Goal: Task Accomplishment & Management: Manage account settings

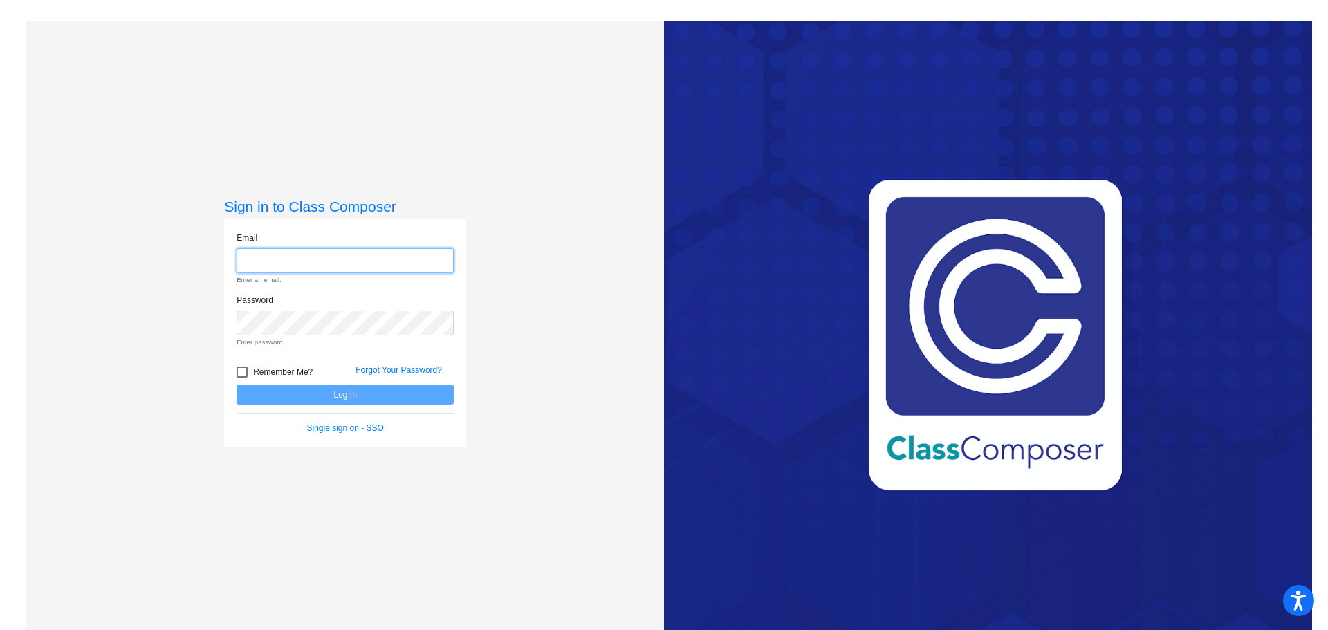
type input "[EMAIL_ADDRESS][DOMAIN_NAME]"
click at [409, 398] on form "Email [EMAIL_ADDRESS][DOMAIN_NAME] Enter an email. Password Enter password. Rem…" at bounding box center [344, 333] width 217 height 203
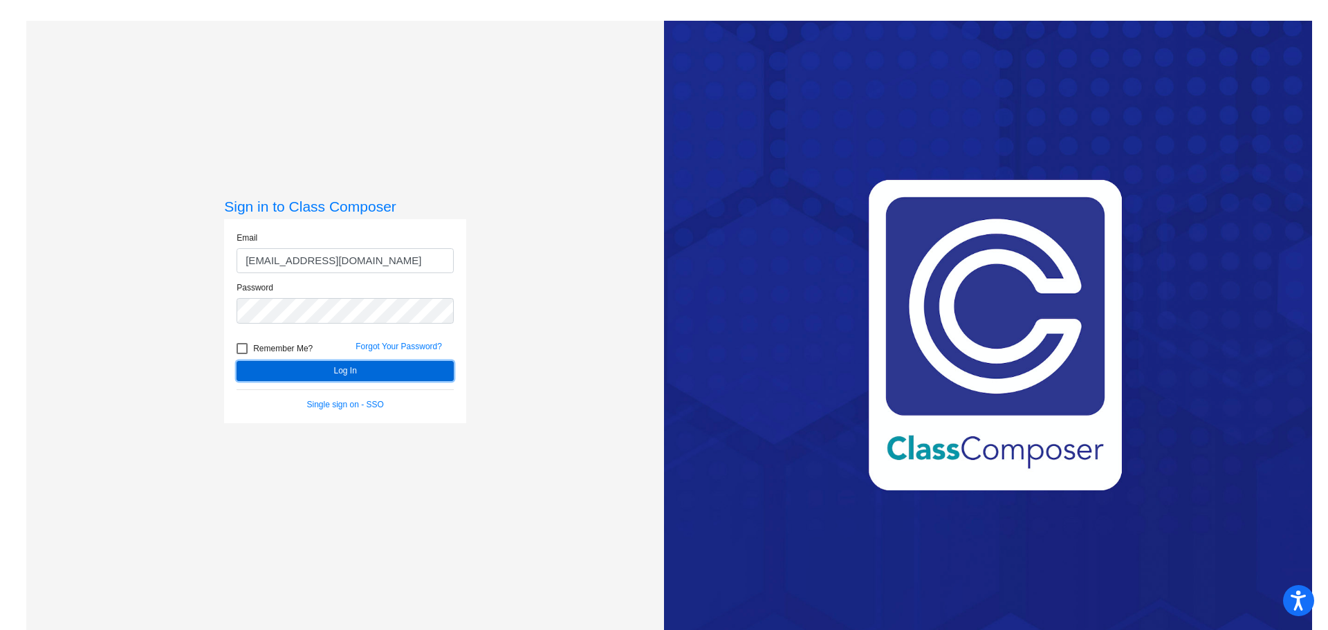
click at [389, 369] on button "Log In" at bounding box center [344, 371] width 217 height 20
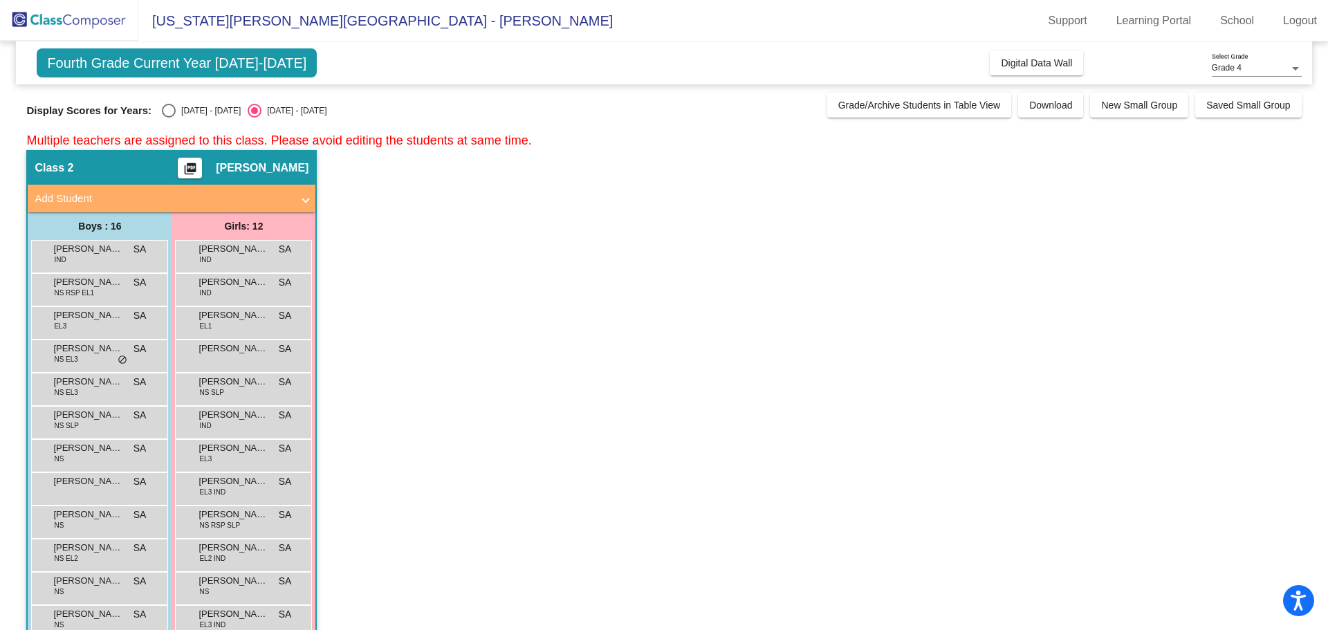
click at [171, 102] on div "Display Scores for Years: [DATE] - [DATE] [DATE] - [DATE] Grade/Archive Student…" at bounding box center [663, 105] width 1274 height 25
click at [176, 114] on div "[DATE] - [DATE]" at bounding box center [208, 110] width 65 height 12
click at [169, 118] on input "[DATE] - [DATE]" at bounding box center [168, 118] width 1 height 1
radio input "true"
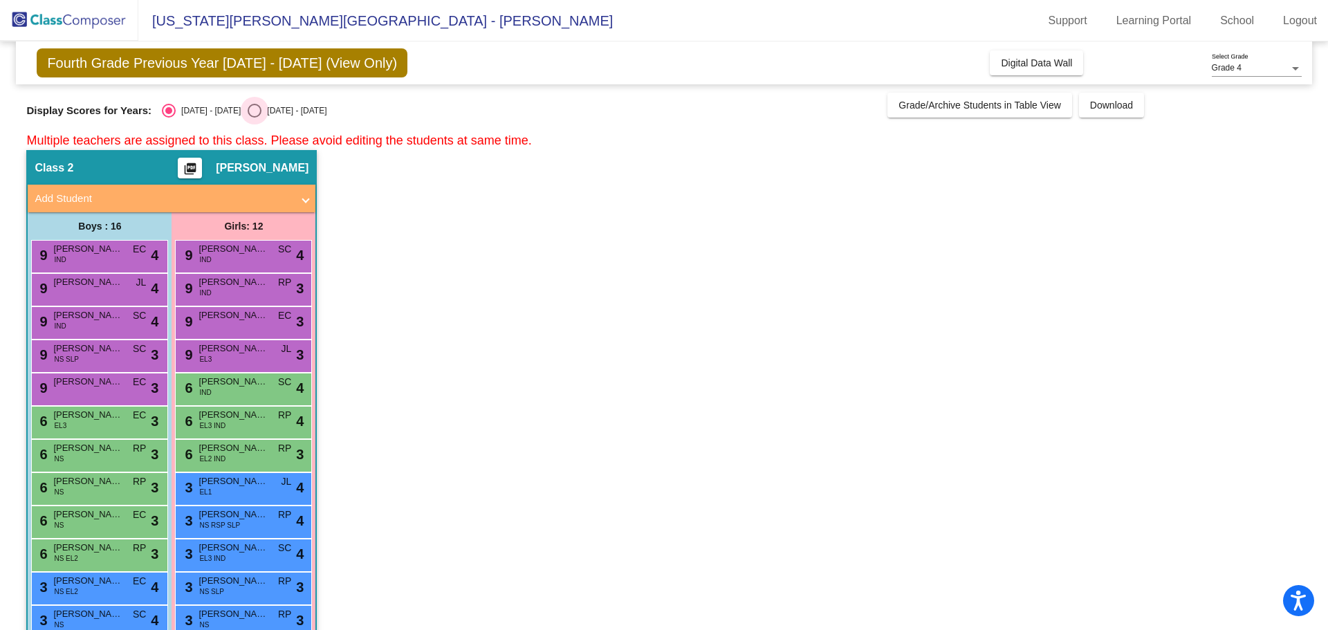
click at [248, 106] on div "Select an option" at bounding box center [255, 111] width 14 height 14
click at [254, 118] on input "[DATE] - [DATE]" at bounding box center [254, 118] width 1 height 1
radio input "true"
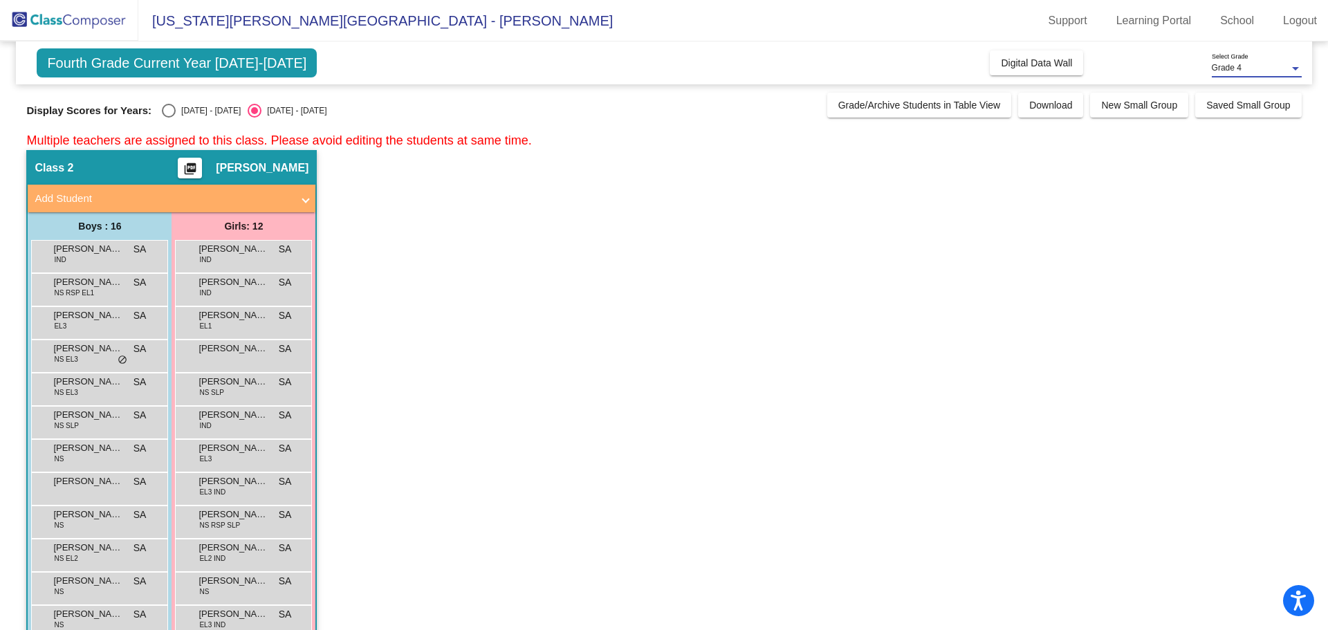
click at [1277, 70] on div "Grade 4" at bounding box center [1249, 69] width 77 height 10
click at [1267, 94] on span "Grade 2" at bounding box center [1256, 93] width 90 height 25
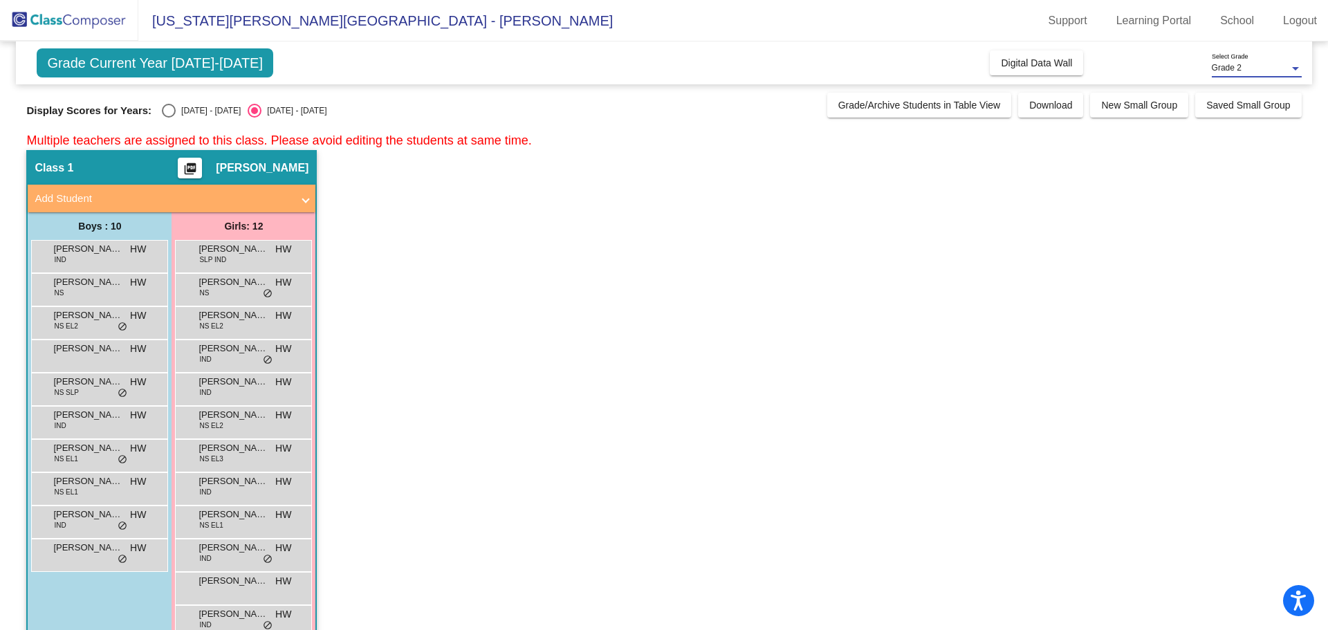
click at [172, 107] on div "Select an option" at bounding box center [169, 111] width 14 height 14
click at [169, 118] on input "[DATE] - [DATE]" at bounding box center [168, 118] width 1 height 1
radio input "true"
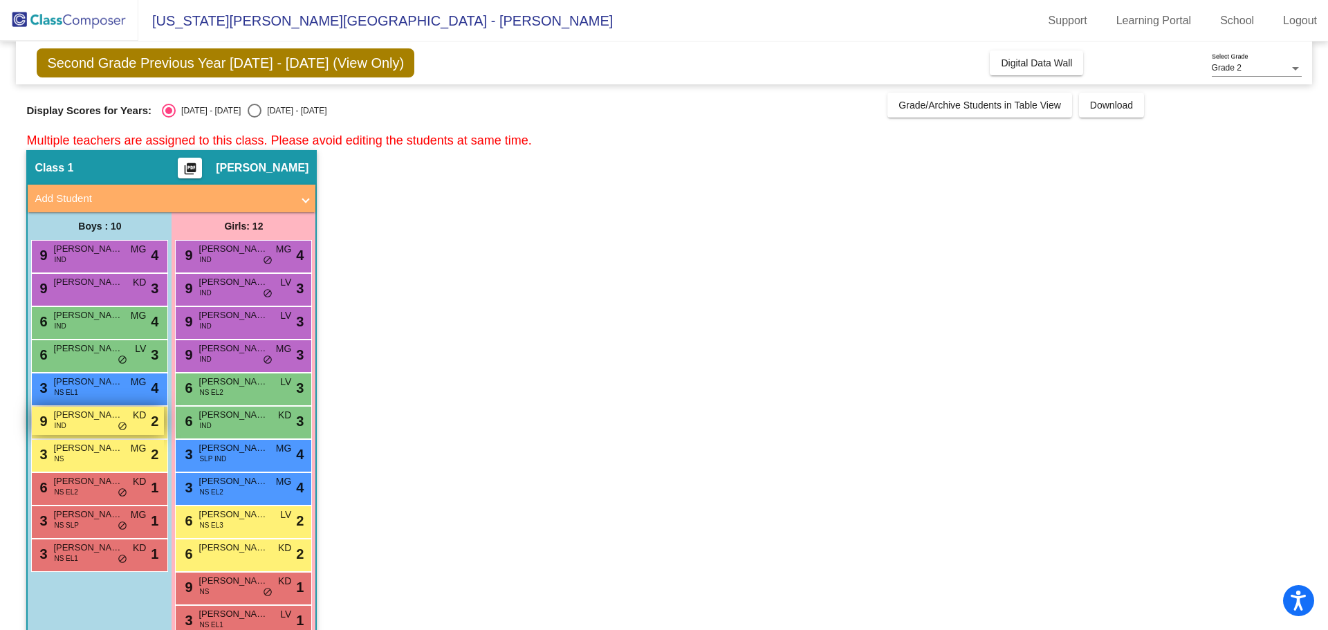
click at [92, 416] on span "[PERSON_NAME]" at bounding box center [87, 415] width 69 height 14
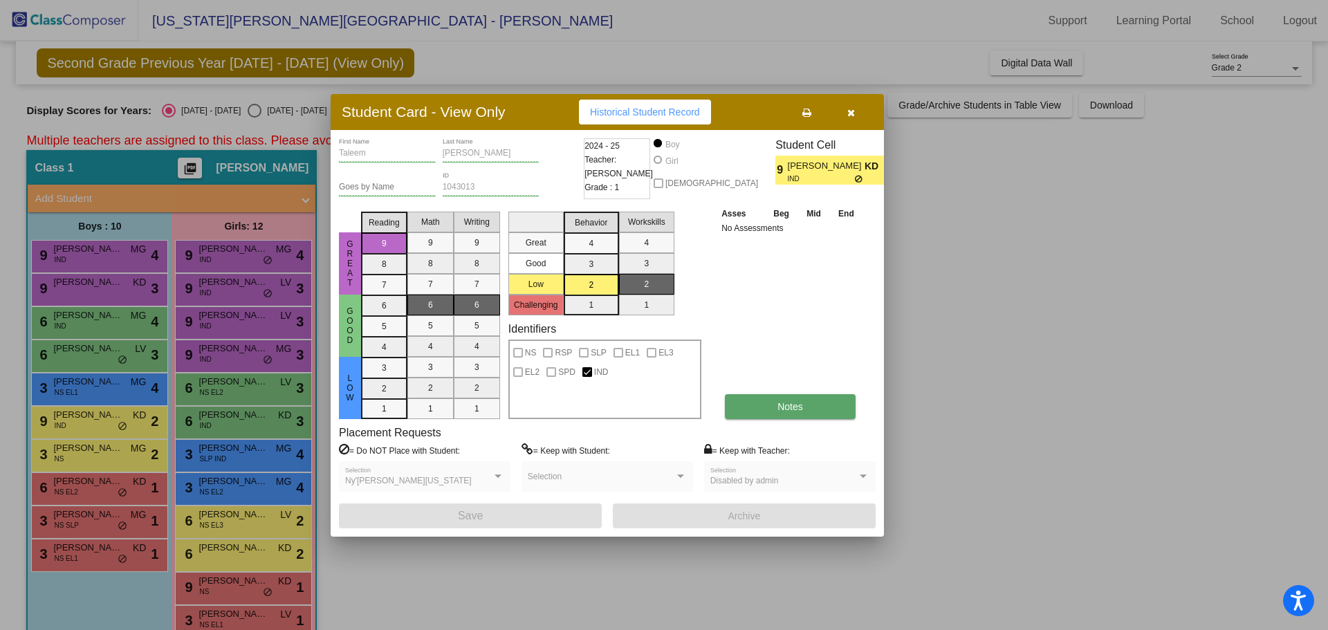
click at [830, 413] on button "Notes" at bounding box center [790, 406] width 131 height 25
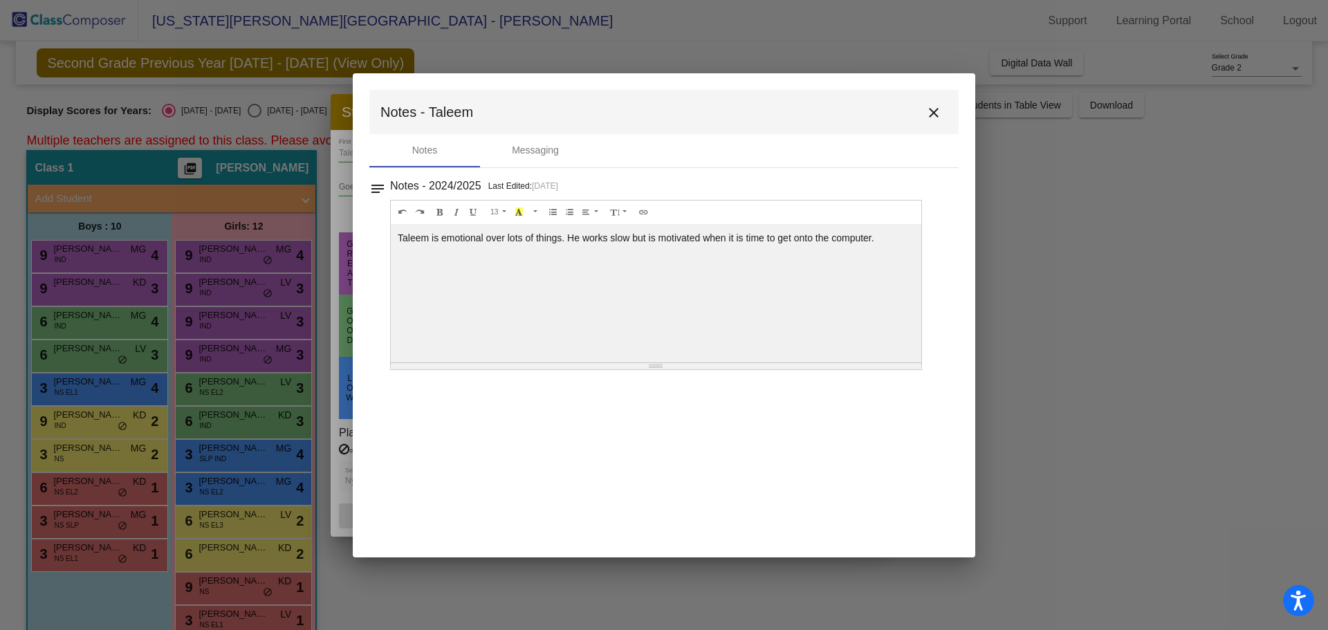
click at [937, 109] on mat-icon "close" at bounding box center [933, 112] width 17 height 17
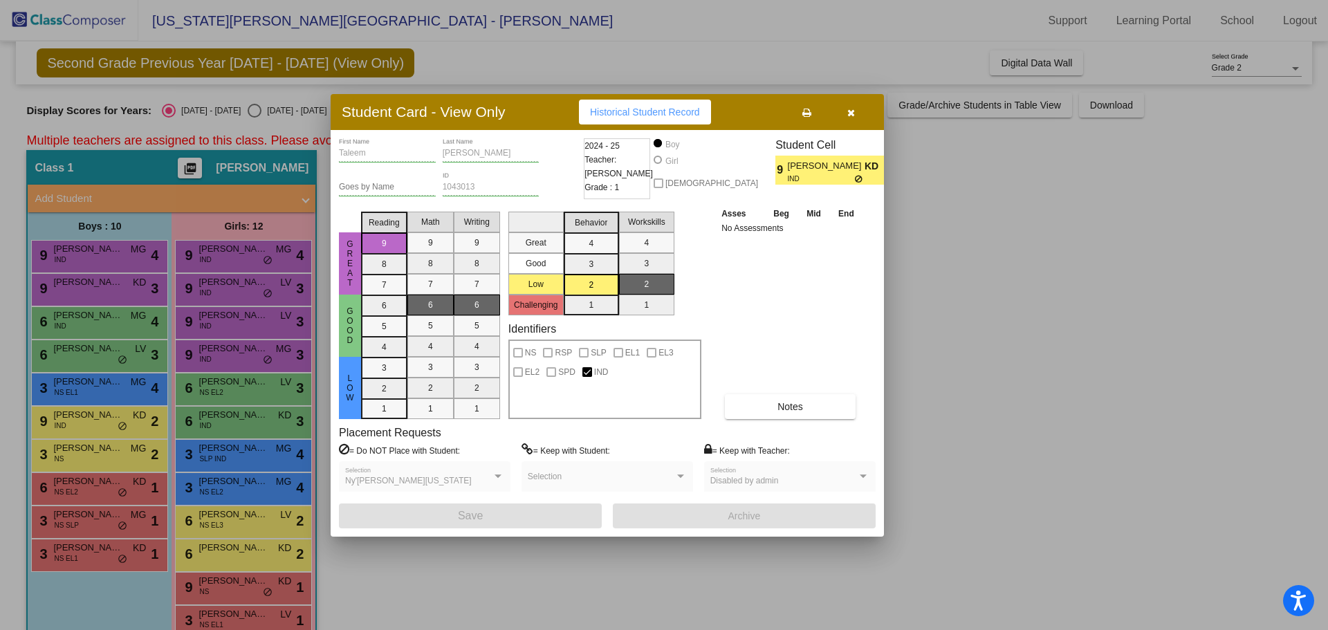
click at [851, 120] on button "button" at bounding box center [850, 112] width 44 height 25
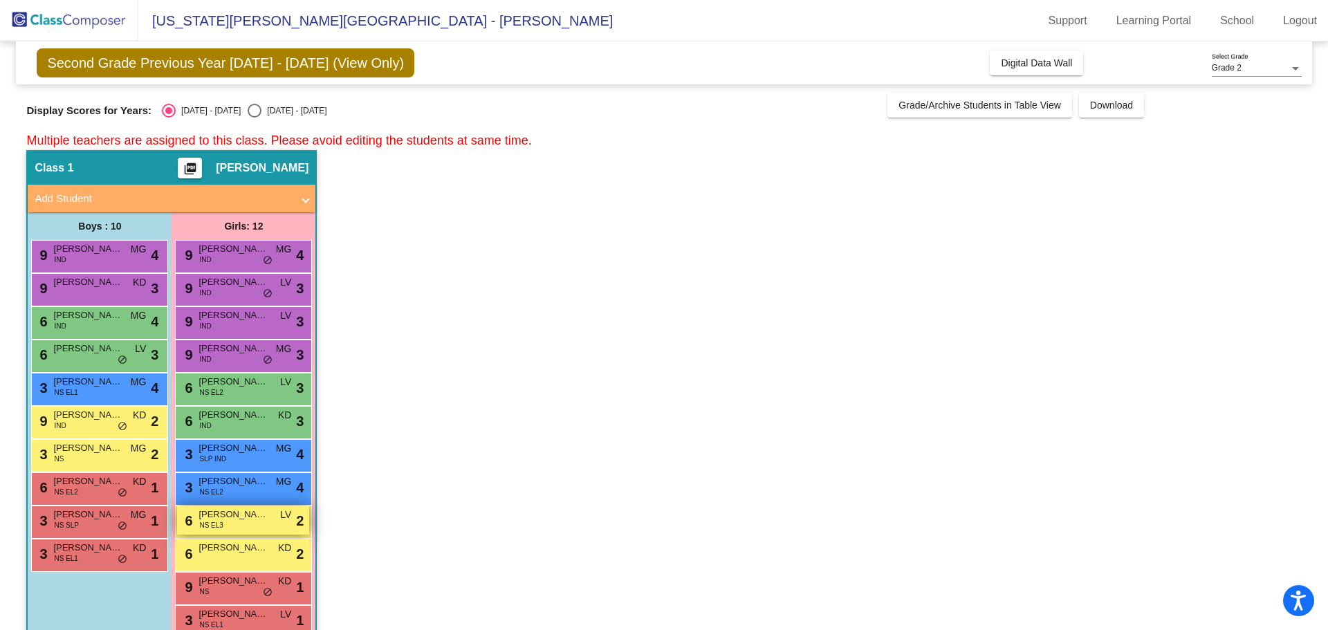
scroll to position [30, 0]
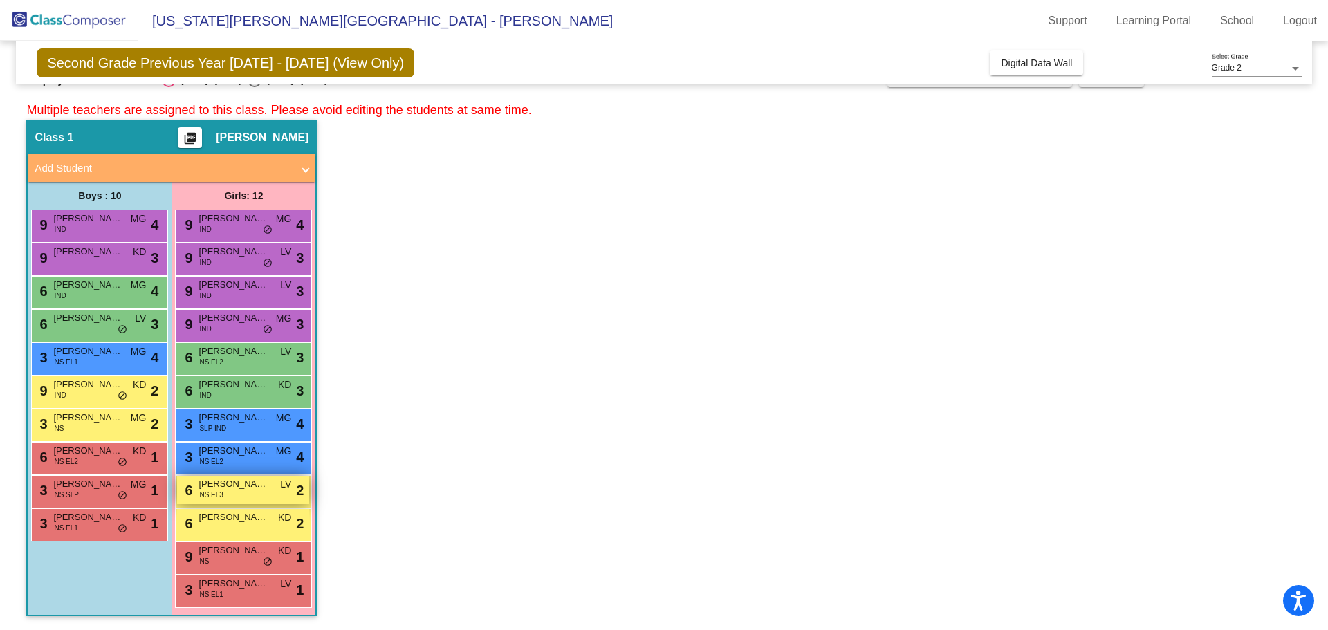
click at [232, 498] on div "6 [PERSON_NAME] EL3 LV lock do_not_disturb_alt 2" at bounding box center [243, 490] width 132 height 28
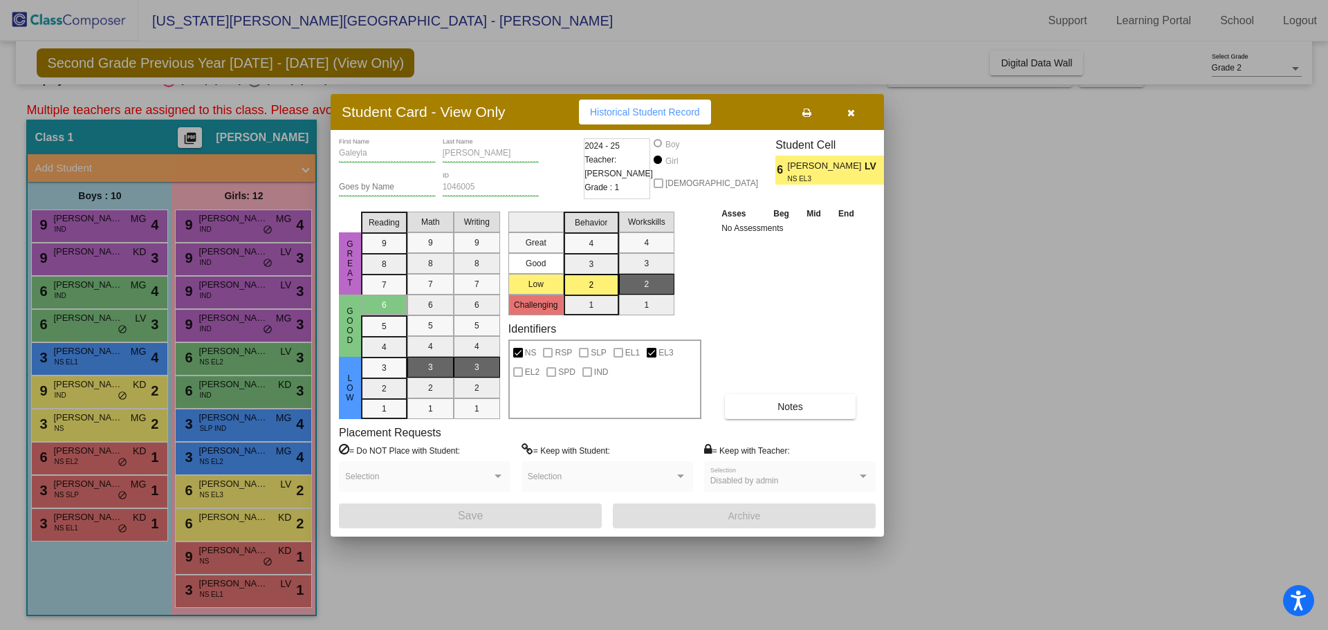
click at [856, 106] on button "button" at bounding box center [850, 112] width 44 height 25
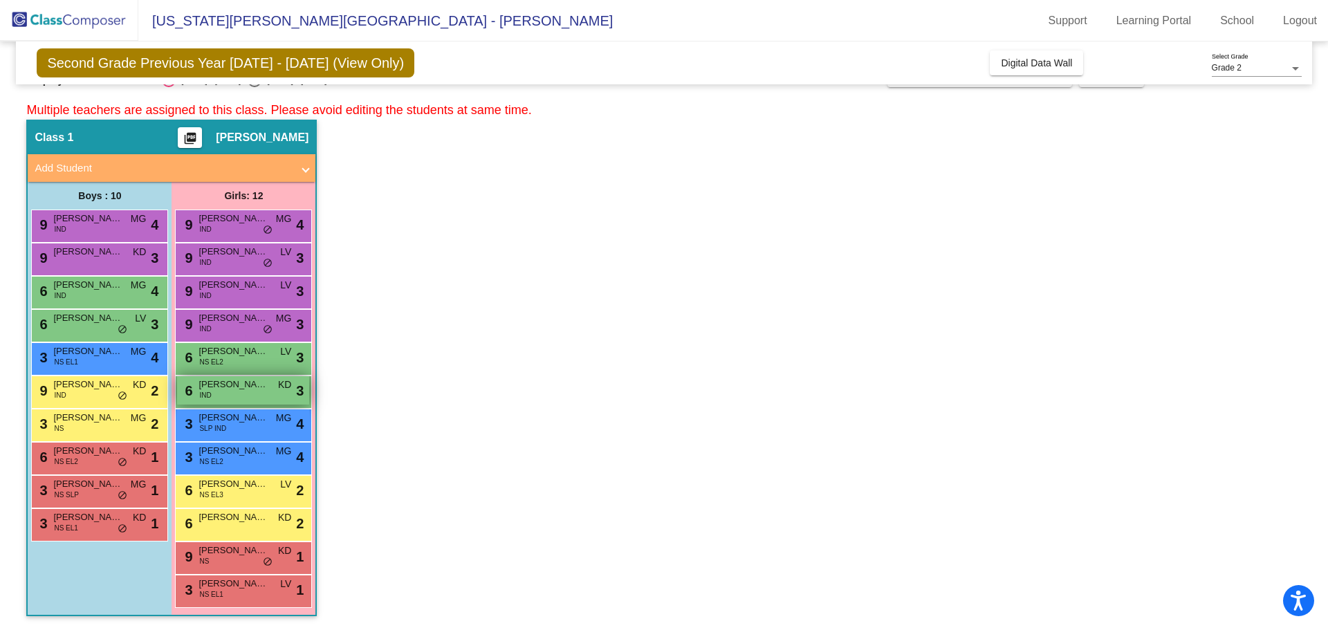
click at [248, 387] on span "[PERSON_NAME]" at bounding box center [232, 385] width 69 height 14
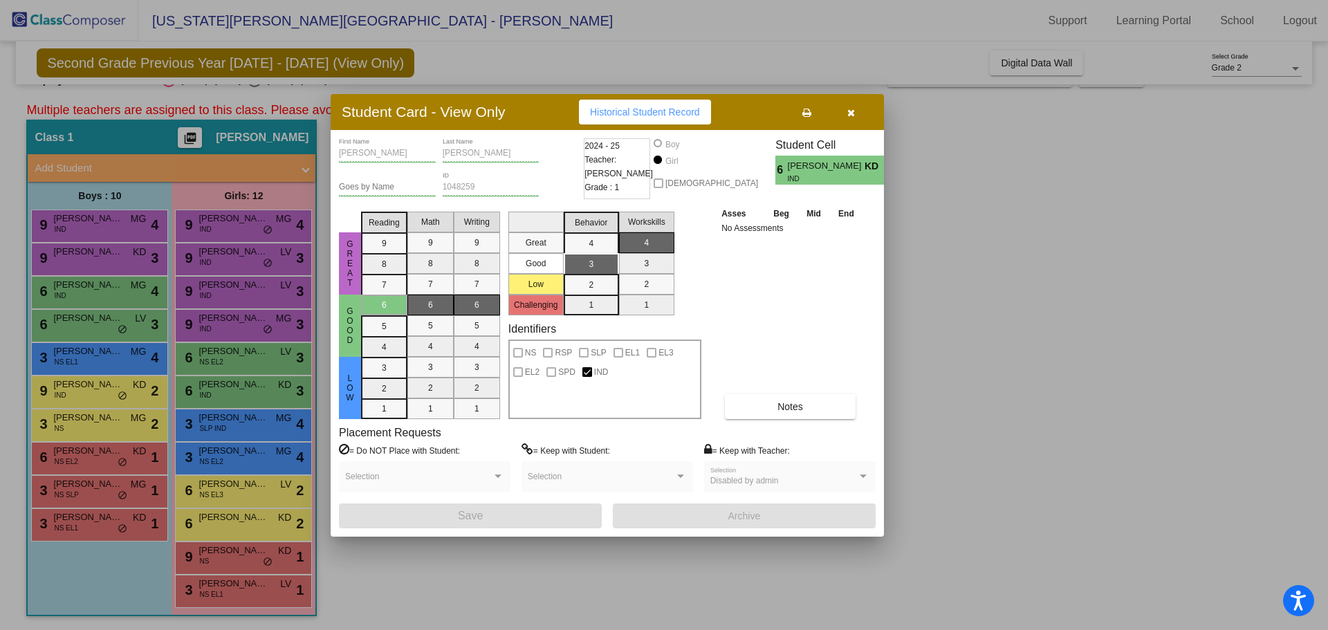
click at [860, 115] on button "button" at bounding box center [850, 112] width 44 height 25
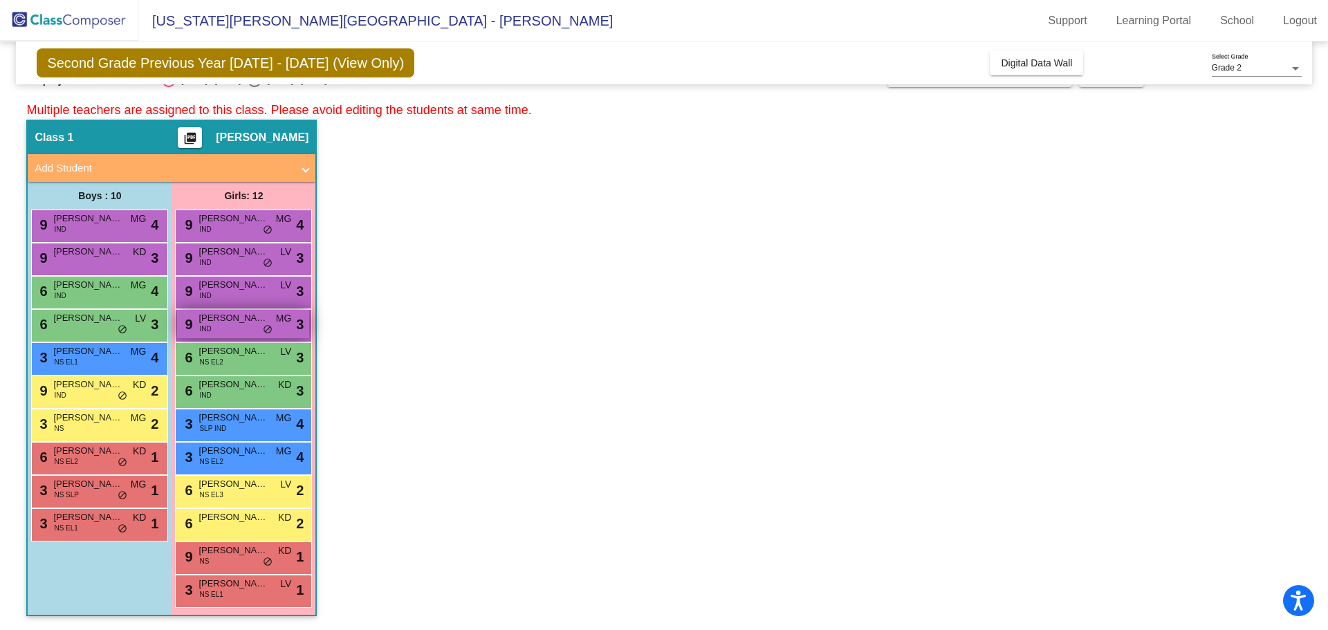
click at [210, 331] on span "IND" at bounding box center [205, 329] width 12 height 10
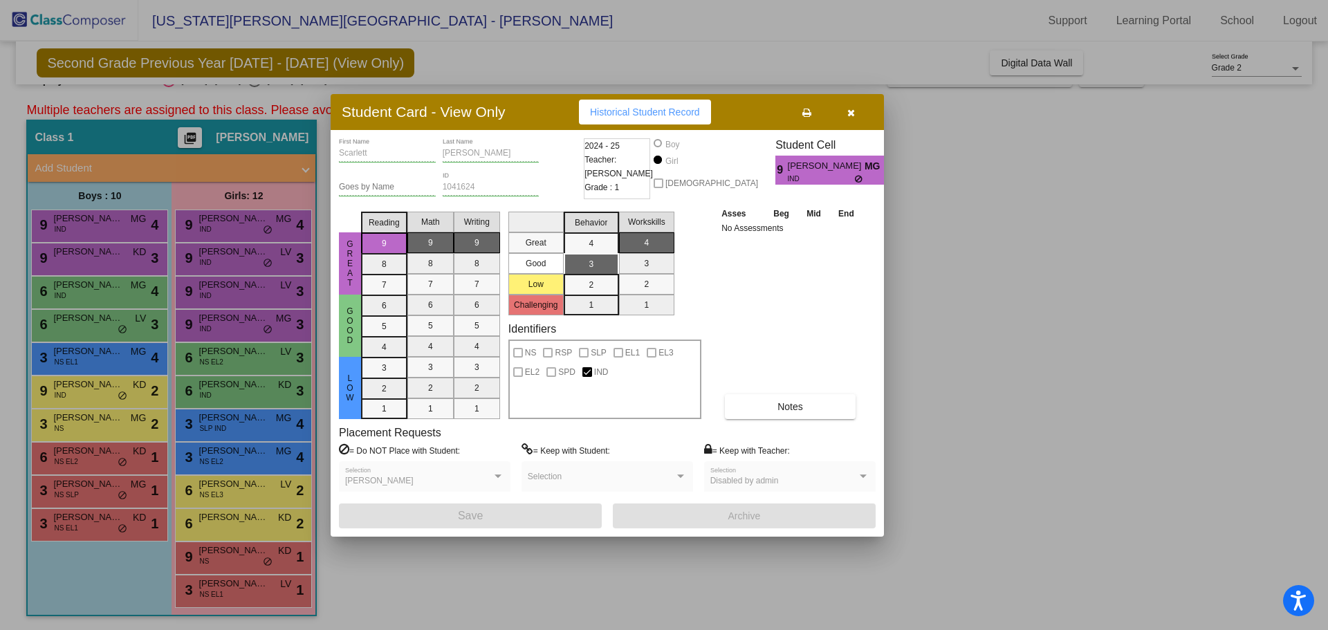
click at [850, 113] on icon "button" at bounding box center [851, 113] width 8 height 10
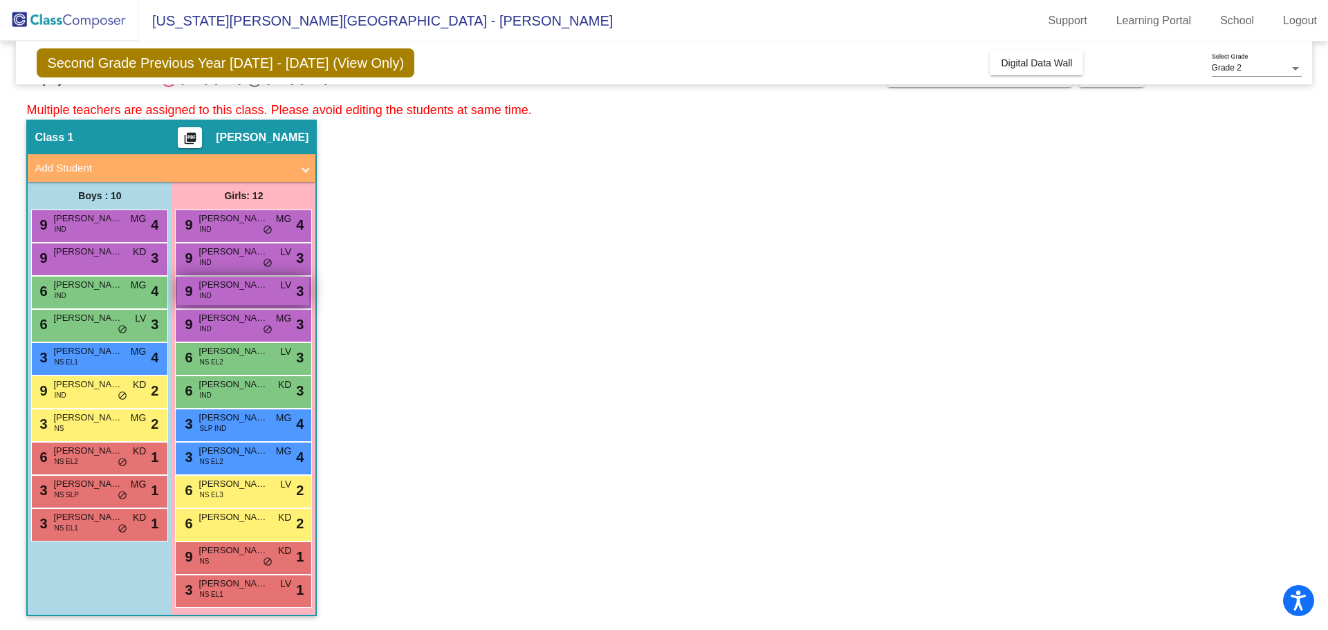
click at [208, 297] on span "IND" at bounding box center [205, 295] width 12 height 10
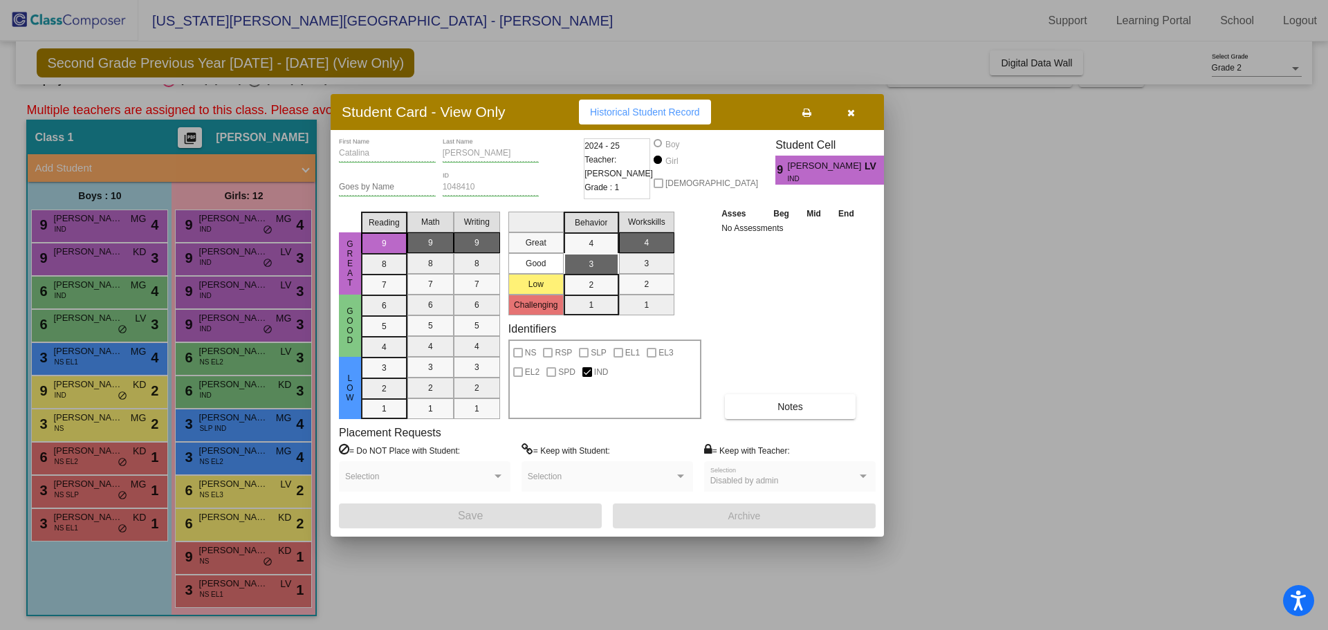
click at [848, 108] on icon "button" at bounding box center [851, 113] width 8 height 10
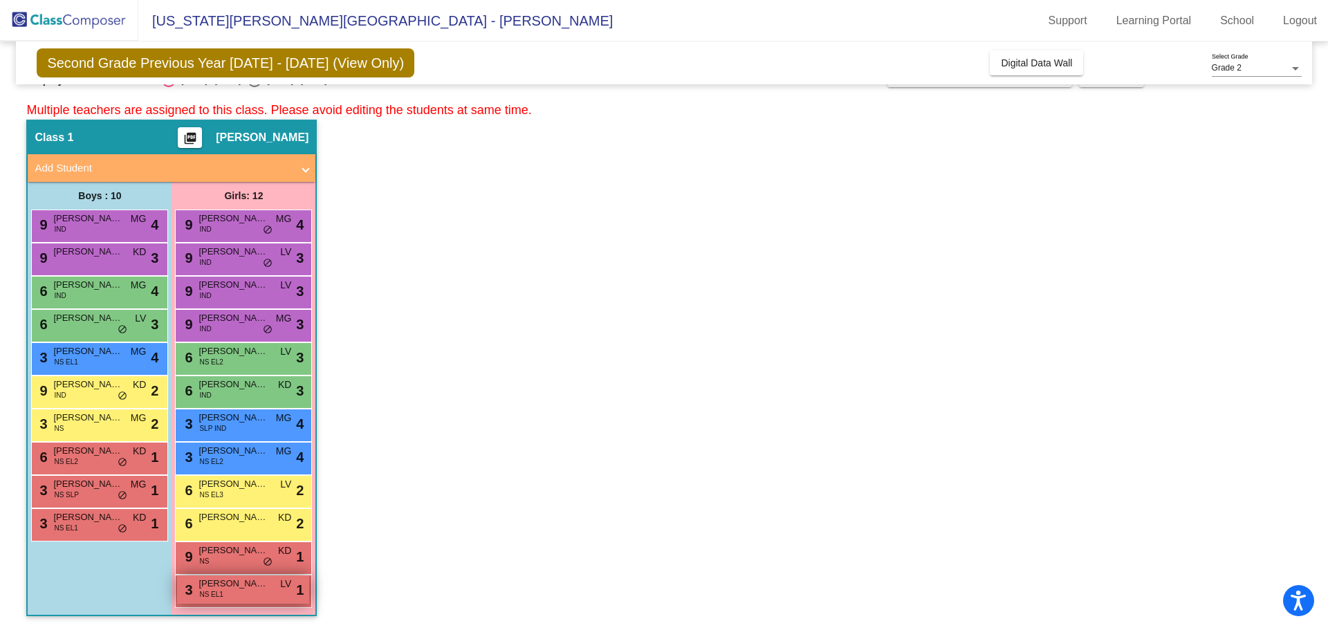
click at [229, 596] on div "3 [PERSON_NAME] [PERSON_NAME] EL1 LV lock do_not_disturb_alt 1" at bounding box center [243, 589] width 132 height 28
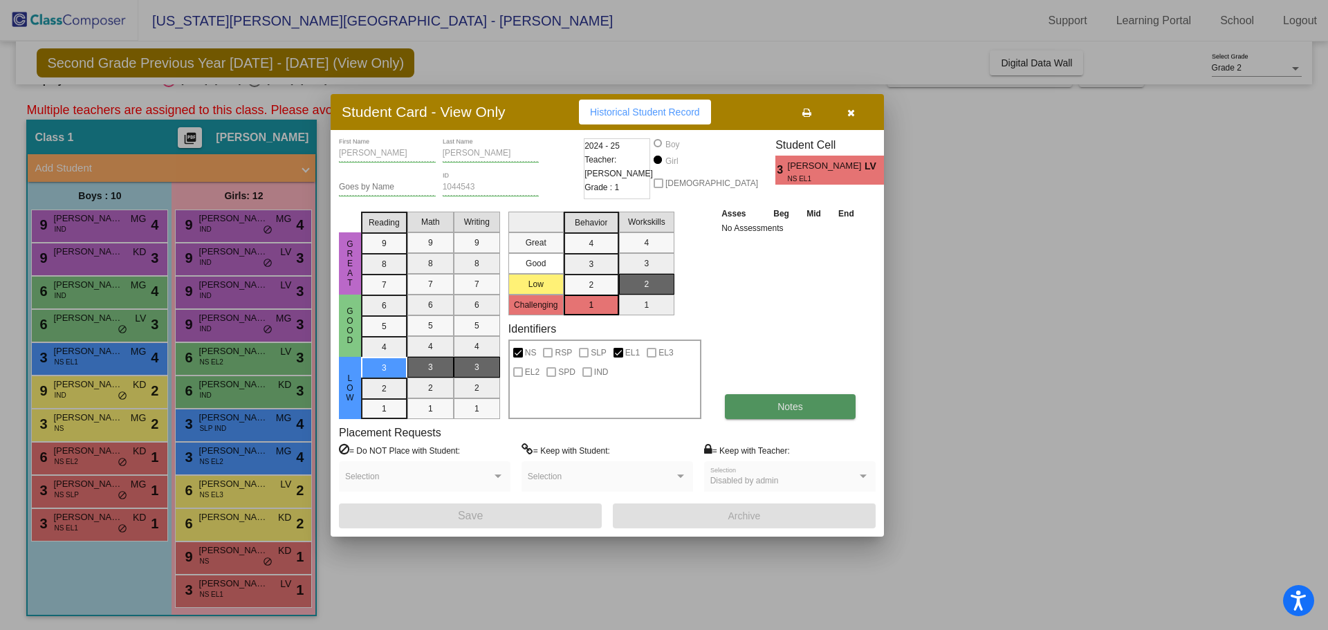
click at [738, 397] on button "Notes" at bounding box center [790, 406] width 131 height 25
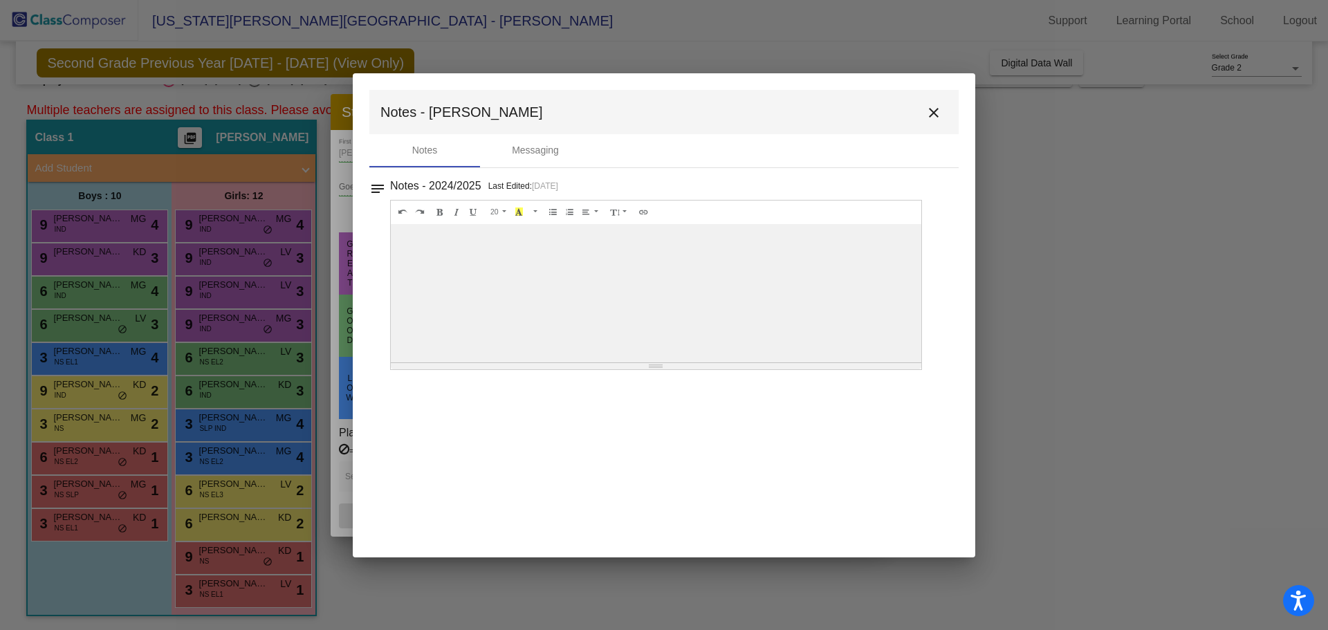
click at [934, 115] on mat-icon "close" at bounding box center [933, 112] width 17 height 17
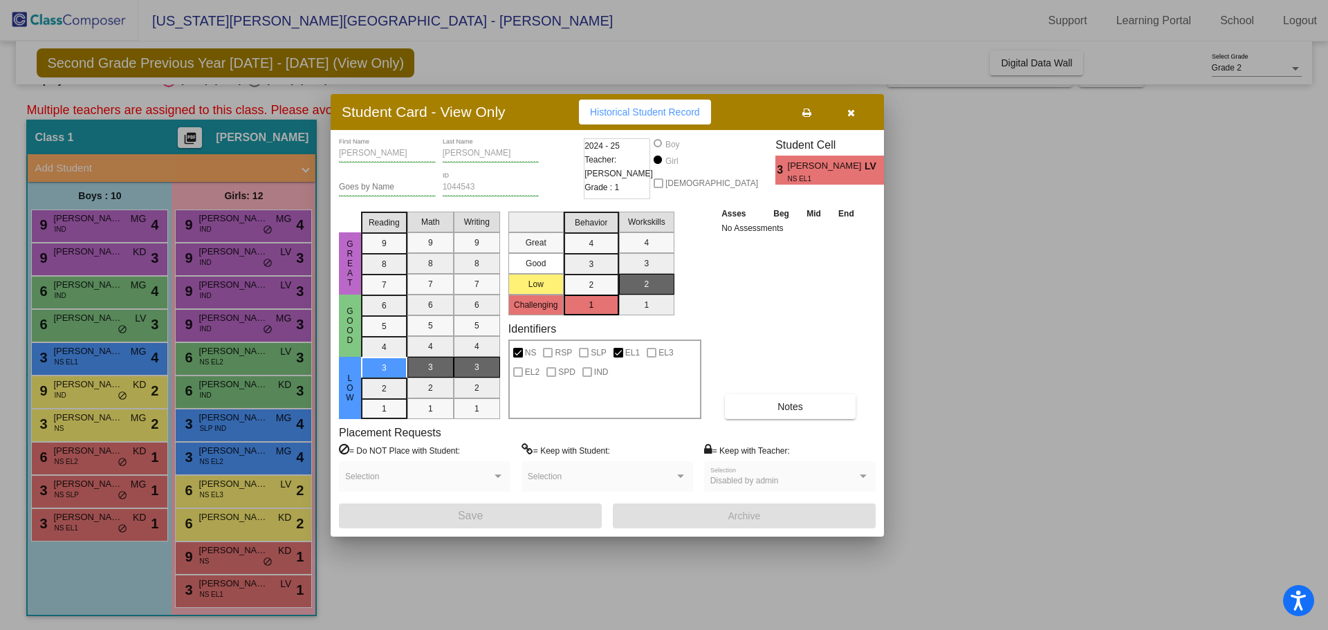
click at [864, 113] on button "button" at bounding box center [850, 112] width 44 height 25
